Goal: Task Accomplishment & Management: Use online tool/utility

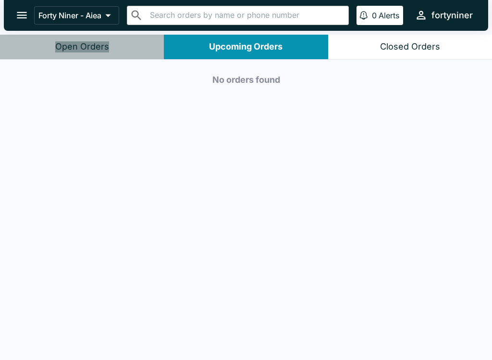
click at [101, 42] on div "Open Orders" at bounding box center [82, 46] width 54 height 11
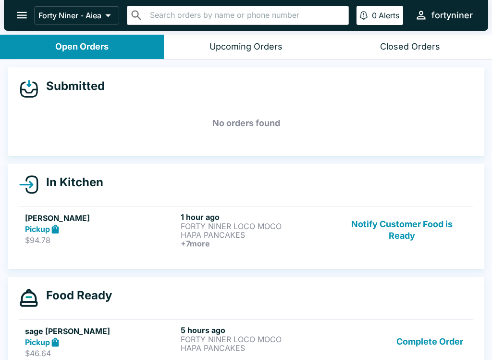
click at [399, 227] on button "Notify Customer Food is Ready" at bounding box center [402, 230] width 130 height 36
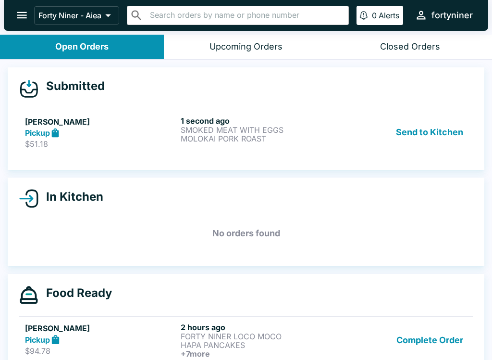
click at [120, 131] on div "Pickup" at bounding box center [101, 132] width 152 height 11
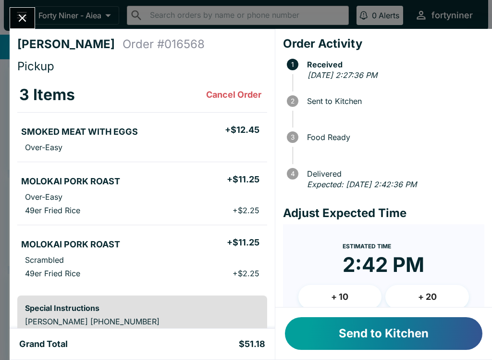
click at [368, 330] on button "Send to Kitchen" at bounding box center [384, 333] width 198 height 33
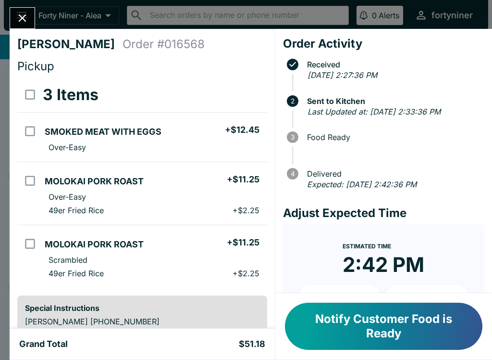
click at [17, 15] on icon "Close" at bounding box center [22, 18] width 13 height 13
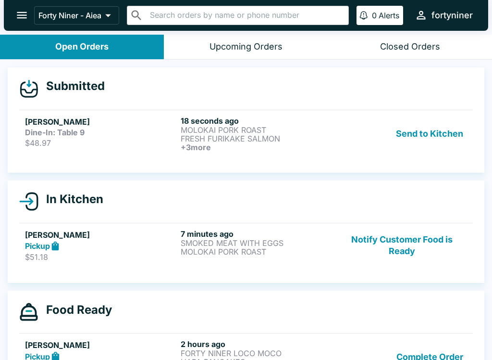
click at [136, 132] on div "Dine-In: Table 9" at bounding box center [101, 132] width 152 height 10
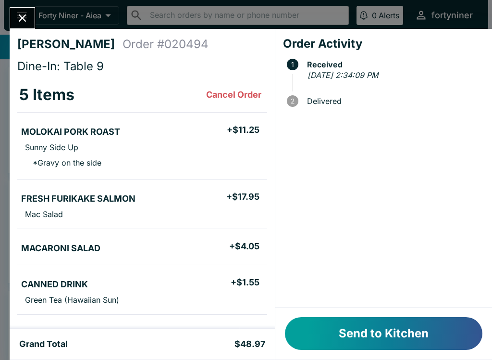
click at [384, 328] on button "Send to Kitchen" at bounding box center [384, 333] width 198 height 33
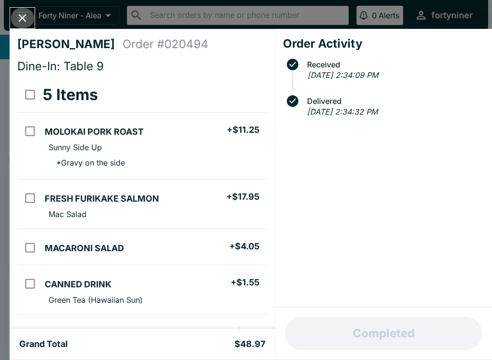
click at [27, 15] on icon "Close" at bounding box center [22, 18] width 13 height 13
